Goal: Find specific page/section: Find specific page/section

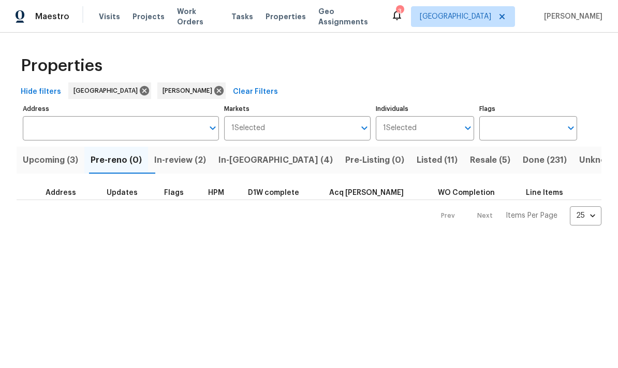
click at [254, 161] on span "In-[GEOGRAPHIC_DATA] (4)" at bounding box center [276, 160] width 114 height 14
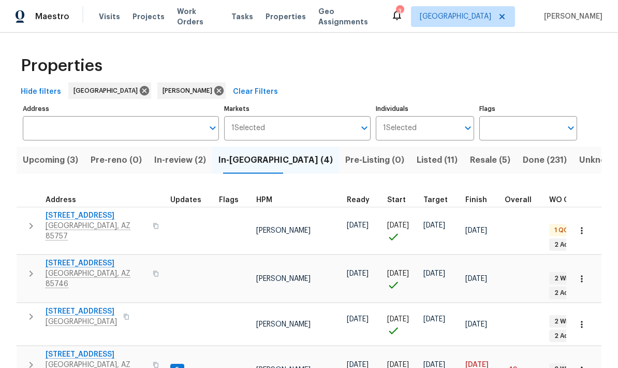
click at [79, 349] on span "3701 E 2nd St Apt A" at bounding box center [96, 354] width 101 height 10
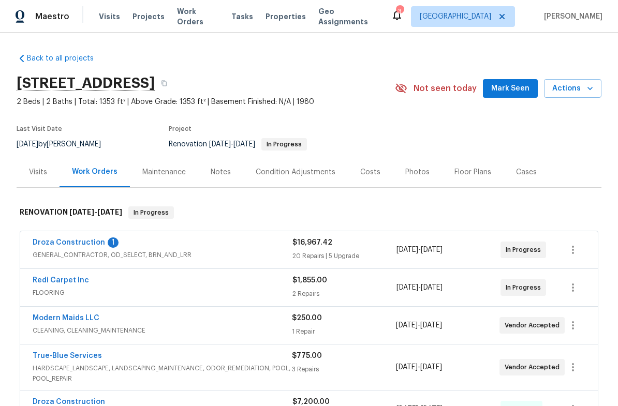
click at [62, 243] on link "Droza Construction" at bounding box center [69, 242] width 72 height 7
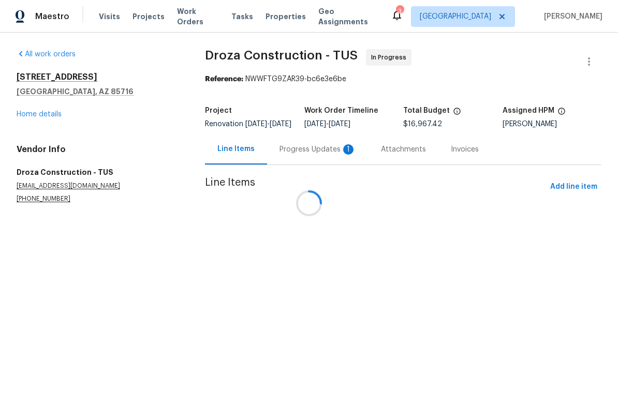
click at [328, 157] on div at bounding box center [309, 203] width 618 height 406
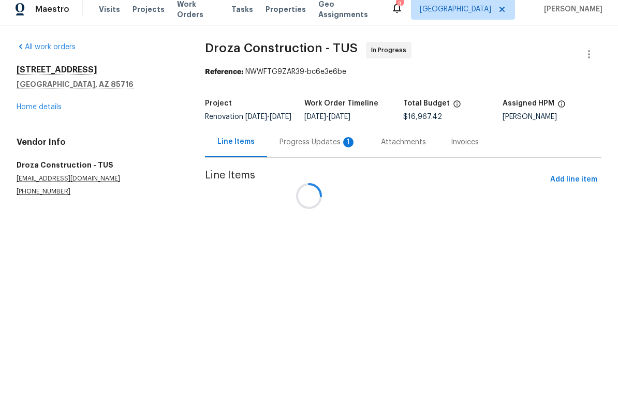
scroll to position [25, 0]
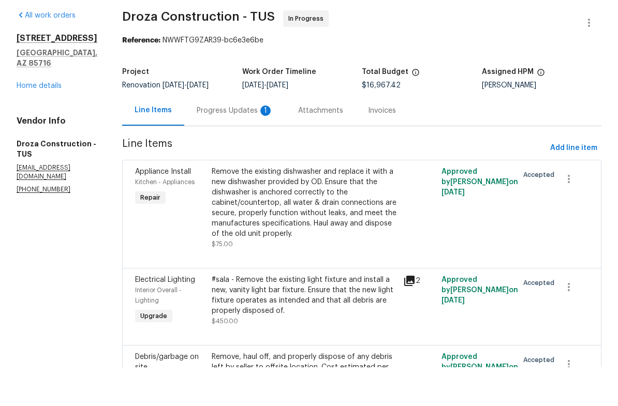
click at [267, 144] on div "Progress Updates 1" at bounding box center [235, 149] width 77 height 10
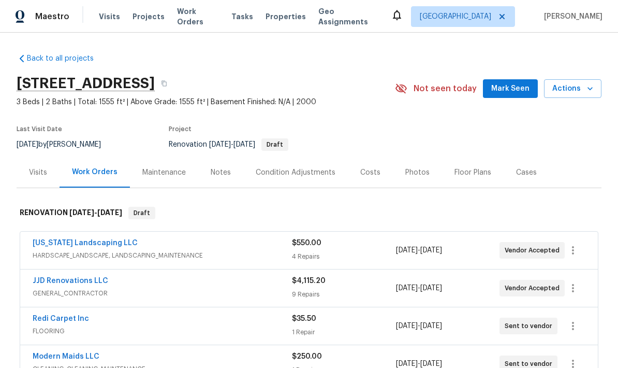
scroll to position [105, 0]
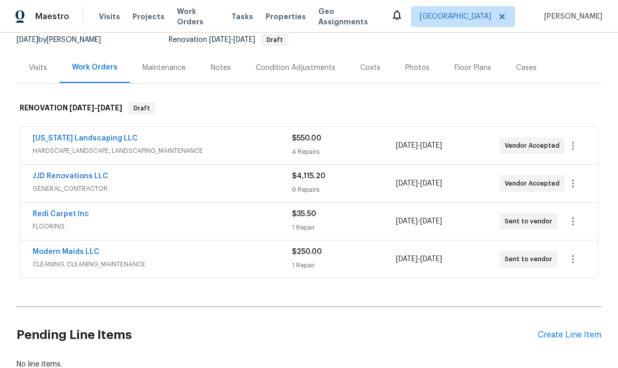
click at [11, 149] on div "Back to all projects 1881 W Horn Mesa Pl, Tucson, AZ 85713 3 Beds | 2 Baths | T…" at bounding box center [309, 200] width 618 height 335
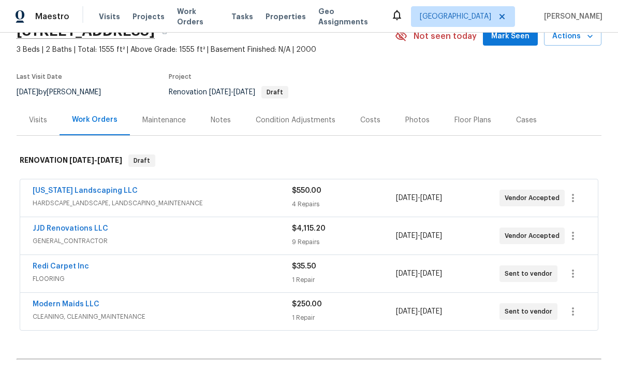
scroll to position [69, 0]
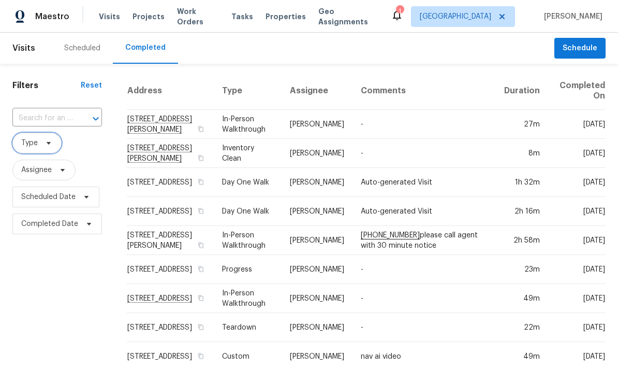
click at [37, 146] on span "Type" at bounding box center [29, 143] width 17 height 10
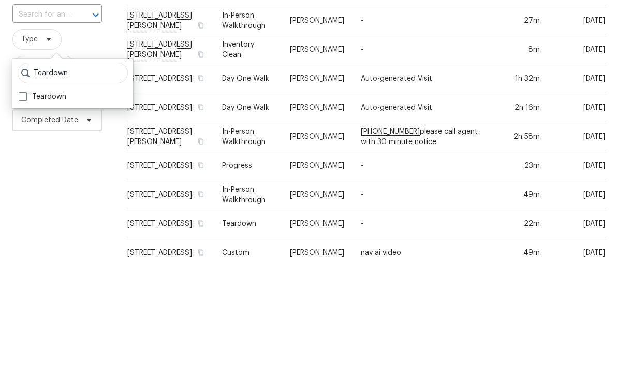
type input "Teardown"
click at [30, 195] on label "Teardown" at bounding box center [43, 200] width 48 height 10
click at [25, 195] on input "Teardown" at bounding box center [22, 198] width 7 height 7
checkbox input "true"
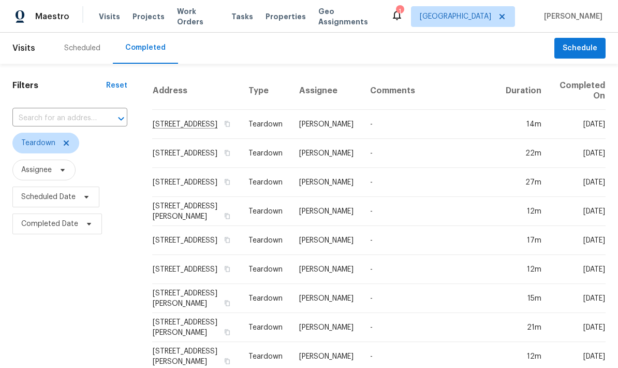
click at [76, 52] on div "Scheduled" at bounding box center [82, 48] width 36 height 10
